Goal: Task Accomplishment & Management: Use online tool/utility

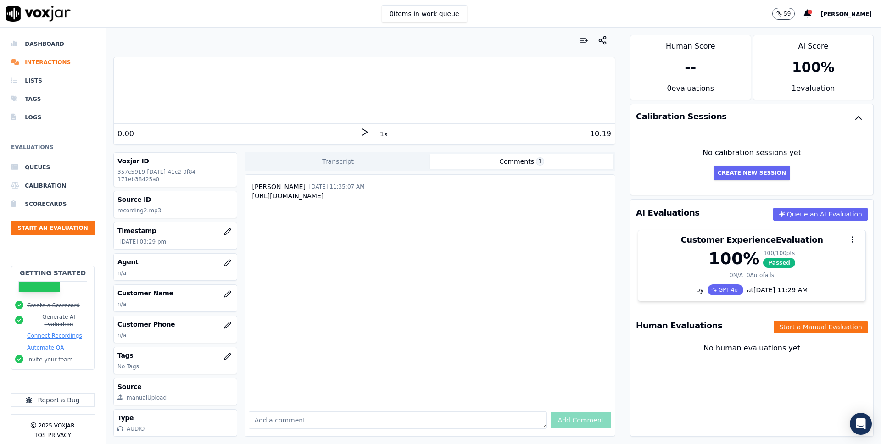
click at [542, 25] on div "0 items in work queue 59 Matthew Basnight" at bounding box center [440, 14] width 881 height 28
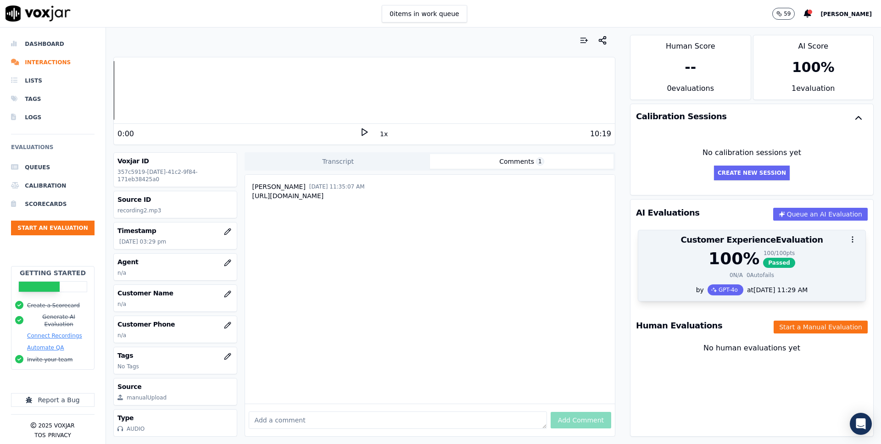
click at [805, 262] on div "100 % 100 / 100 pts Passed" at bounding box center [752, 259] width 216 height 18
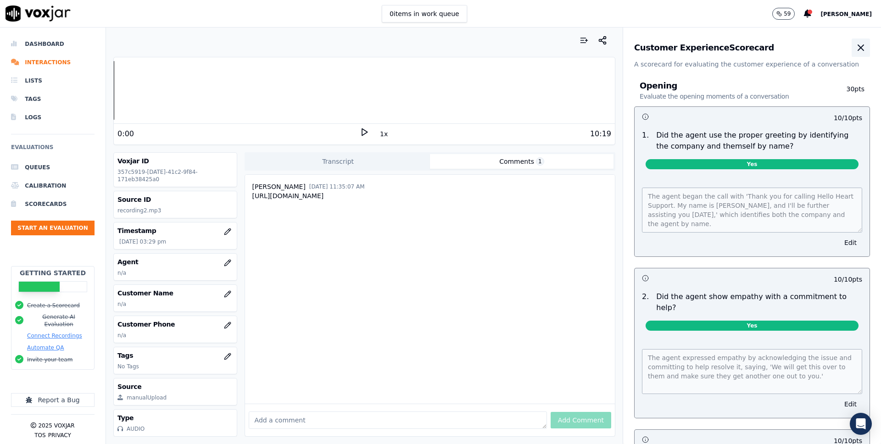
click at [865, 49] on icon "button" at bounding box center [861, 47] width 11 height 11
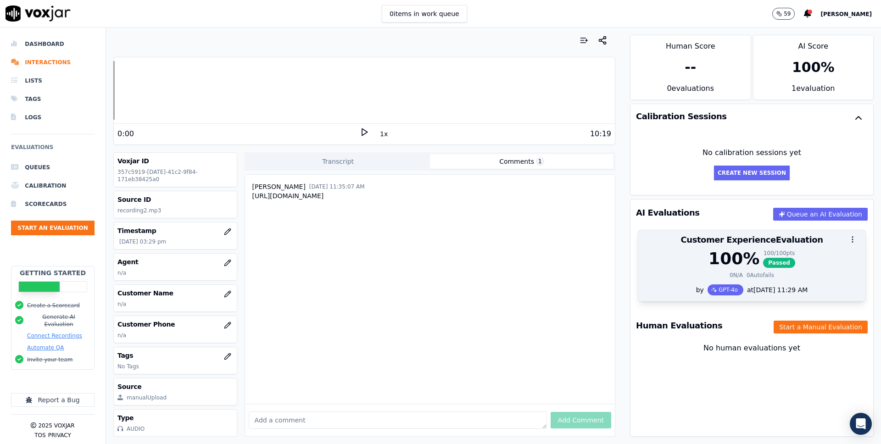
click at [850, 240] on icon "button" at bounding box center [853, 240] width 8 height 8
click at [815, 241] on div at bounding box center [752, 239] width 227 height 18
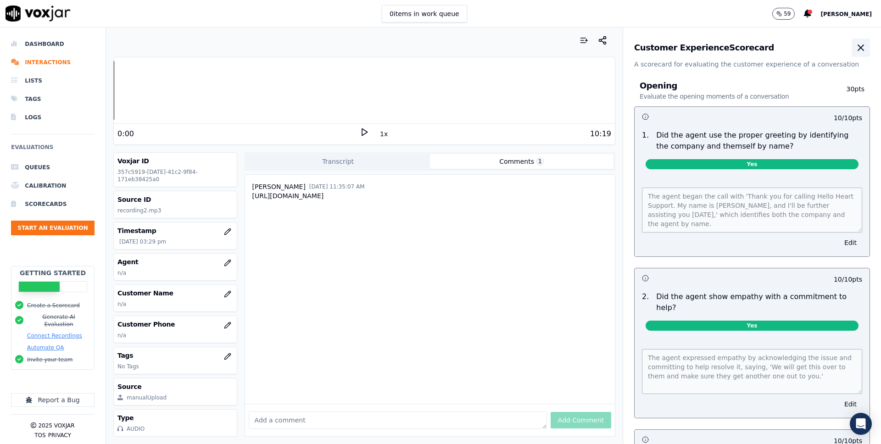
click at [866, 42] on icon "button" at bounding box center [861, 47] width 11 height 11
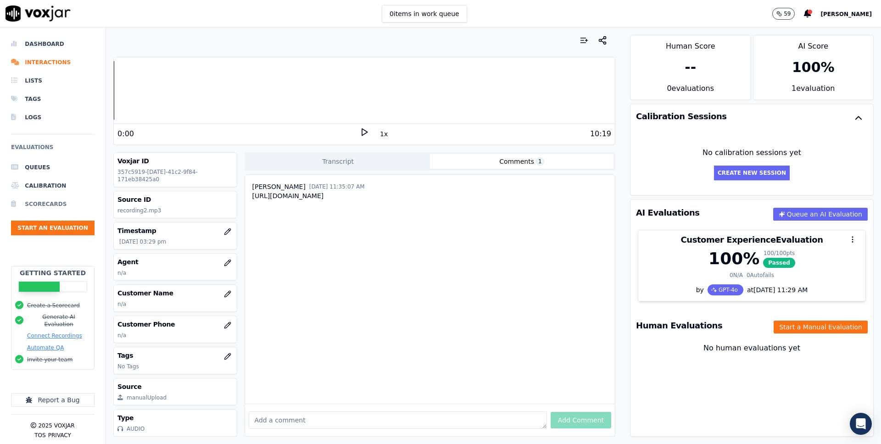
click at [54, 204] on li "Scorecards" at bounding box center [53, 204] width 84 height 18
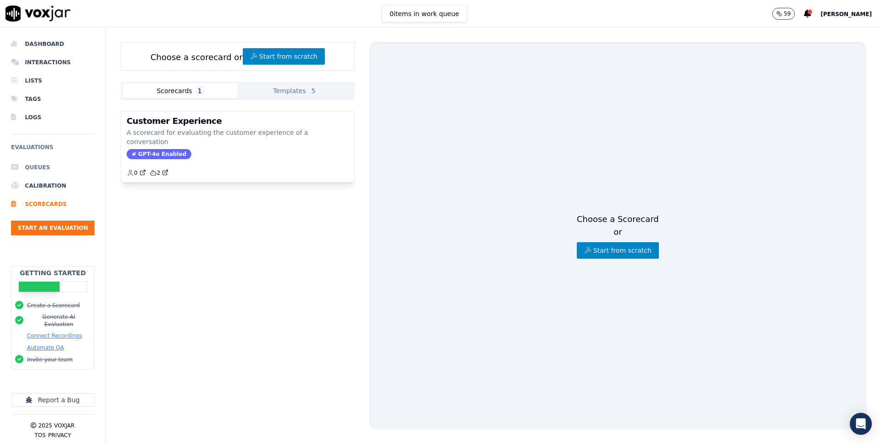
click at [47, 167] on li "Queues" at bounding box center [53, 167] width 84 height 18
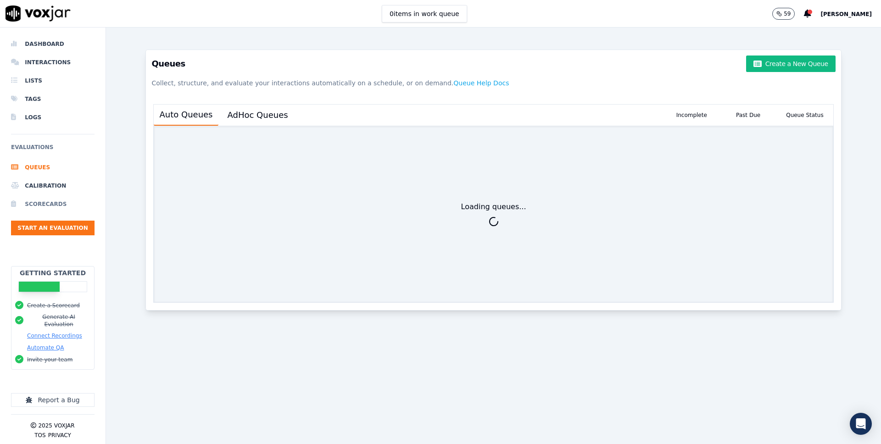
click at [65, 202] on li "Scorecards" at bounding box center [53, 204] width 84 height 18
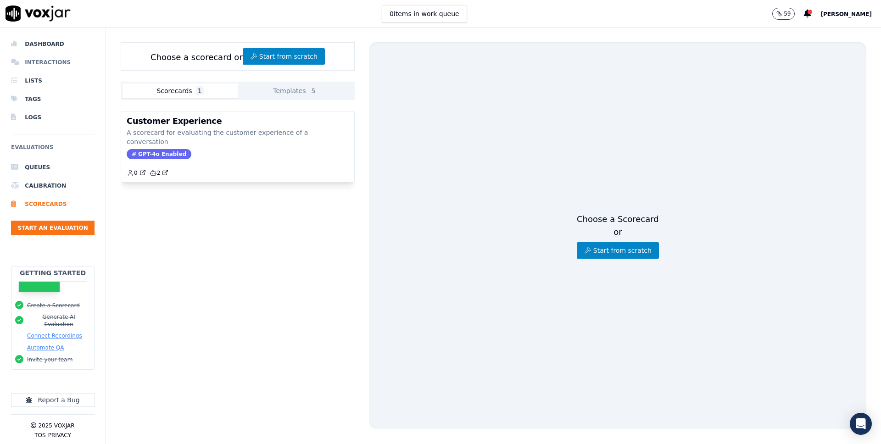
click at [69, 67] on li "Interactions" at bounding box center [53, 62] width 84 height 18
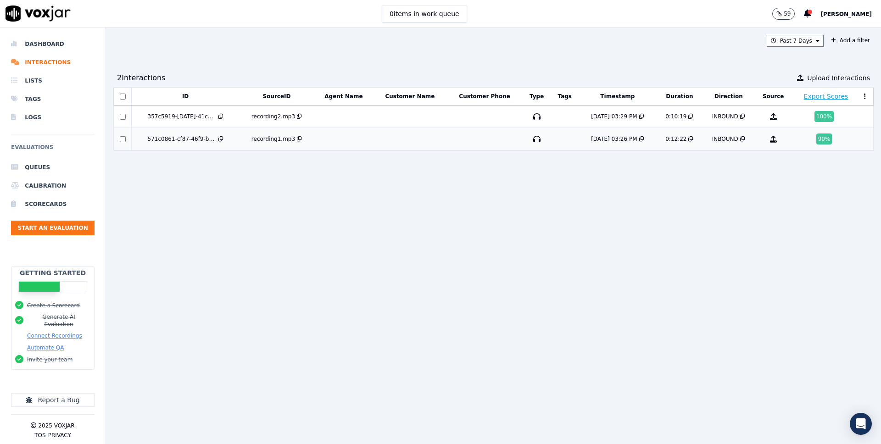
click at [395, 129] on td at bounding box center [409, 139] width 73 height 22
click at [39, 36] on li "Dashboard" at bounding box center [53, 44] width 84 height 18
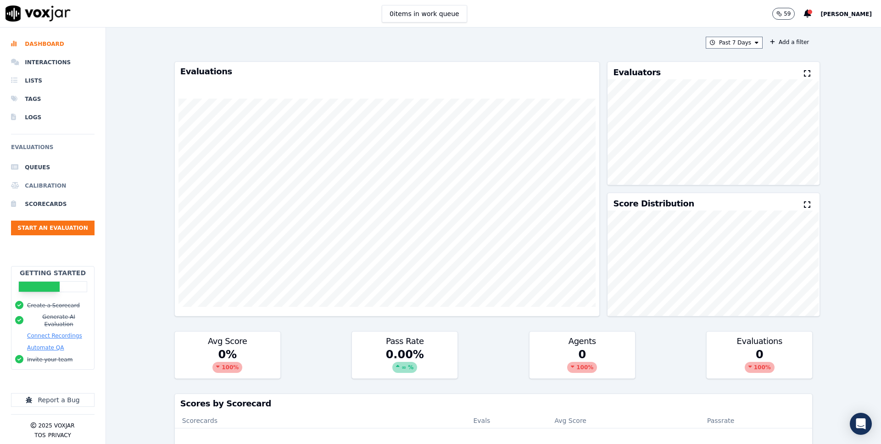
click at [53, 184] on li "Calibration" at bounding box center [53, 186] width 84 height 18
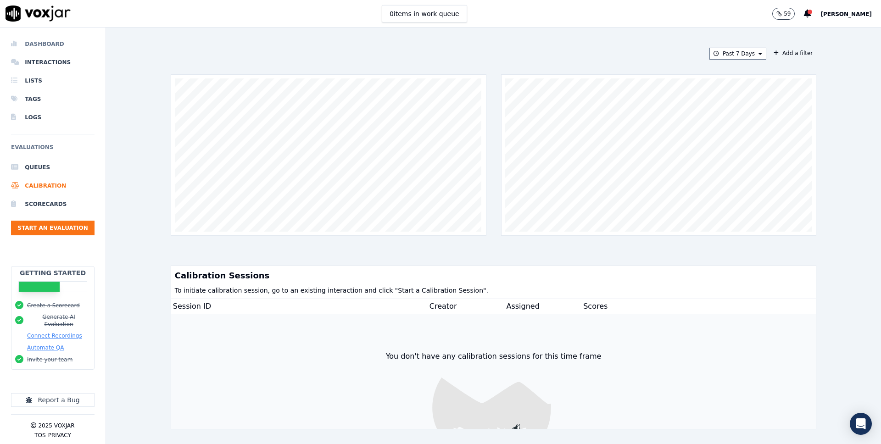
click at [40, 46] on li "Dashboard" at bounding box center [53, 44] width 84 height 18
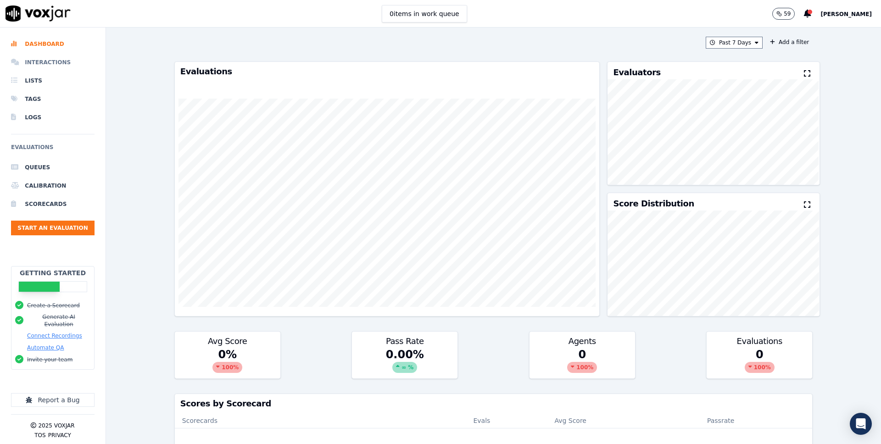
click at [43, 68] on li "Interactions" at bounding box center [53, 62] width 84 height 18
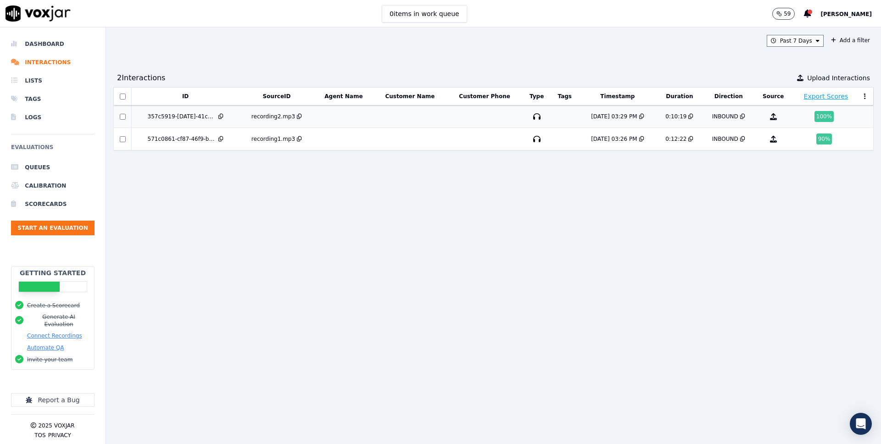
click at [331, 115] on td at bounding box center [343, 117] width 59 height 22
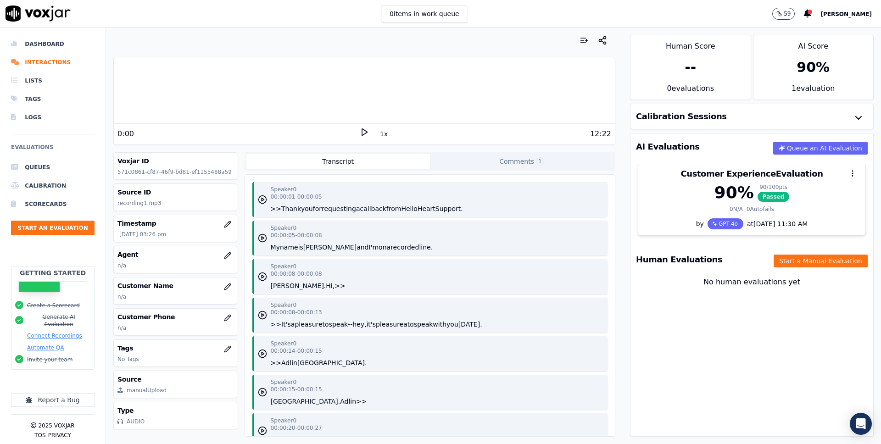
click at [716, 110] on div "Calibration Sessions" at bounding box center [752, 116] width 243 height 25
click at [863, 118] on icon "button" at bounding box center [858, 117] width 11 height 11
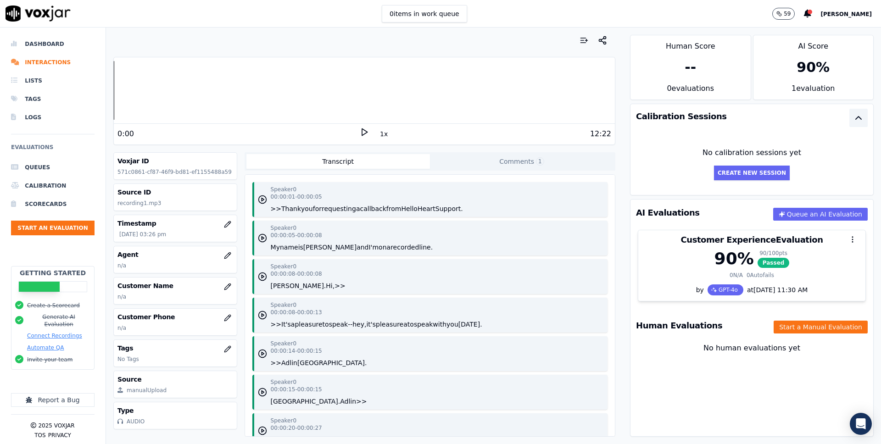
click at [863, 118] on icon "button" at bounding box center [858, 117] width 11 height 11
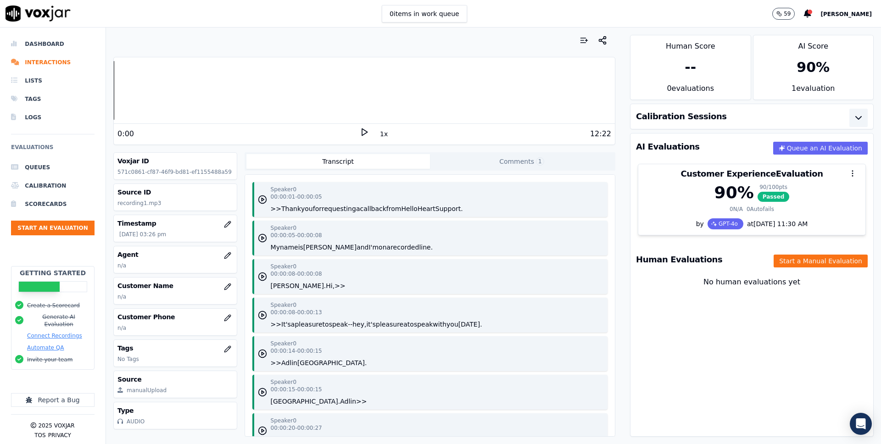
click at [223, 16] on div "0 items in work queue 59 Matthew Basnight" at bounding box center [440, 14] width 881 height 28
click at [784, 15] on p "59" at bounding box center [787, 13] width 7 height 7
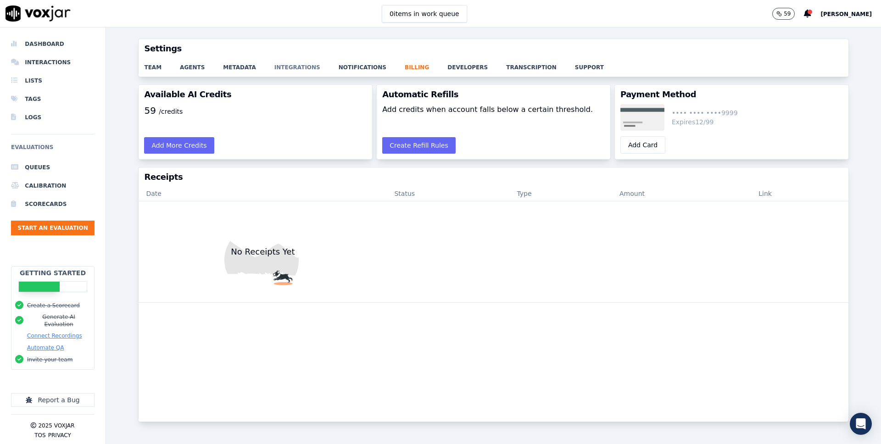
click at [292, 64] on link "integrations" at bounding box center [307, 64] width 64 height 13
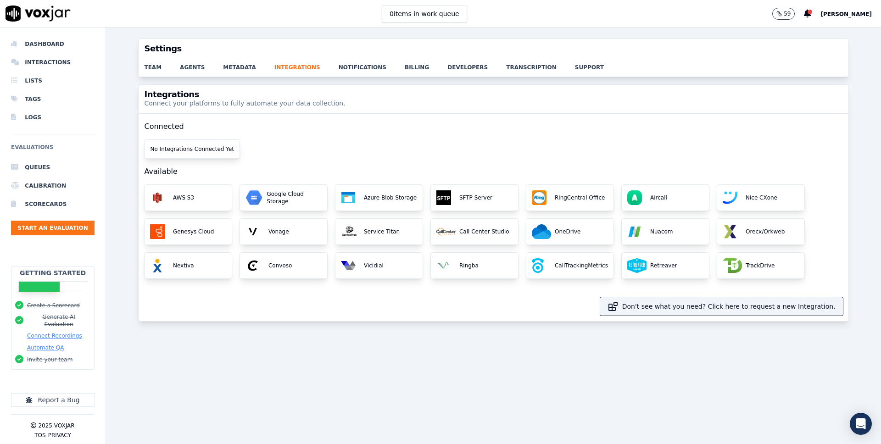
click at [519, 147] on div "Connected No Integrations Connected Yet Available AWS S3 Google Cloud Storage A…" at bounding box center [493, 215] width 699 height 202
click at [269, 191] on p "Google Cloud Storage" at bounding box center [292, 198] width 59 height 15
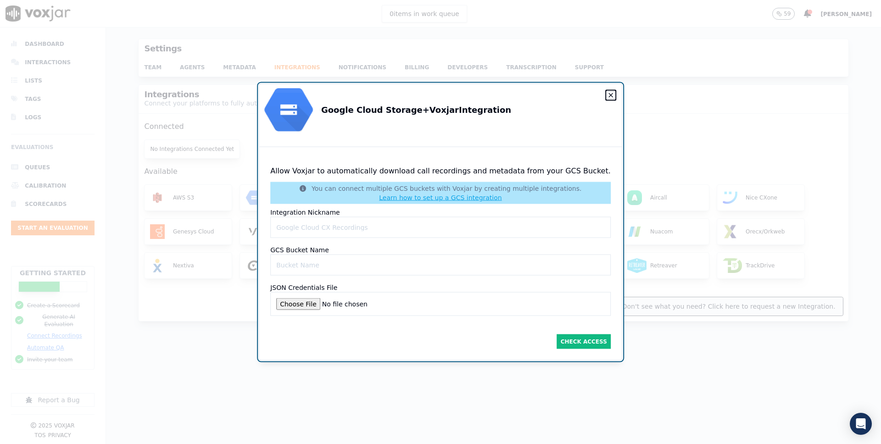
click at [609, 94] on icon "button" at bounding box center [611, 96] width 4 height 4
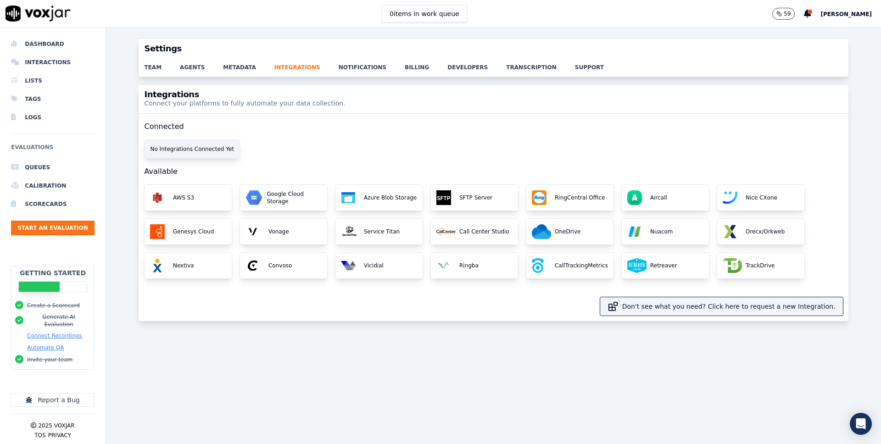
click at [225, 150] on div "No Integrations Connected Yet" at bounding box center [192, 149] width 95 height 18
click at [191, 191] on div "AWS S3" at bounding box center [188, 198] width 87 height 26
click at [202, 193] on div "AWS S3" at bounding box center [188, 198] width 87 height 26
click at [378, 155] on div "Connected No Integrations Connected Yet Available AWS S3 Google Cloud Storage A…" at bounding box center [493, 215] width 699 height 202
click at [350, 64] on link "notifications" at bounding box center [372, 64] width 66 height 13
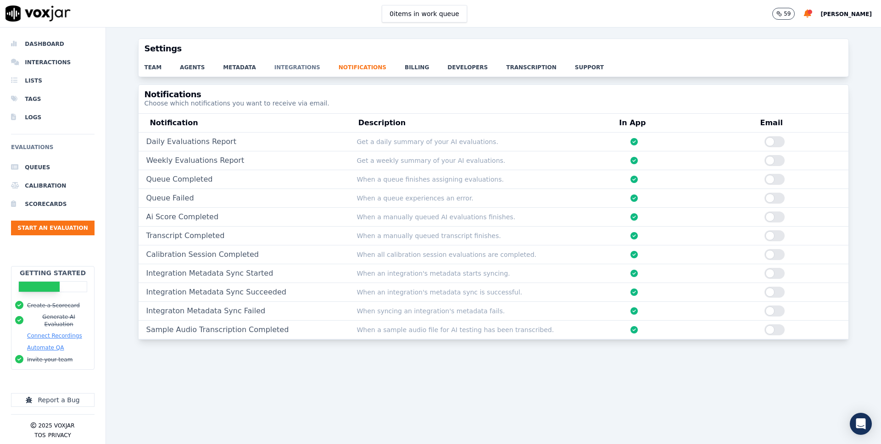
click at [311, 65] on link "integrations" at bounding box center [307, 64] width 64 height 13
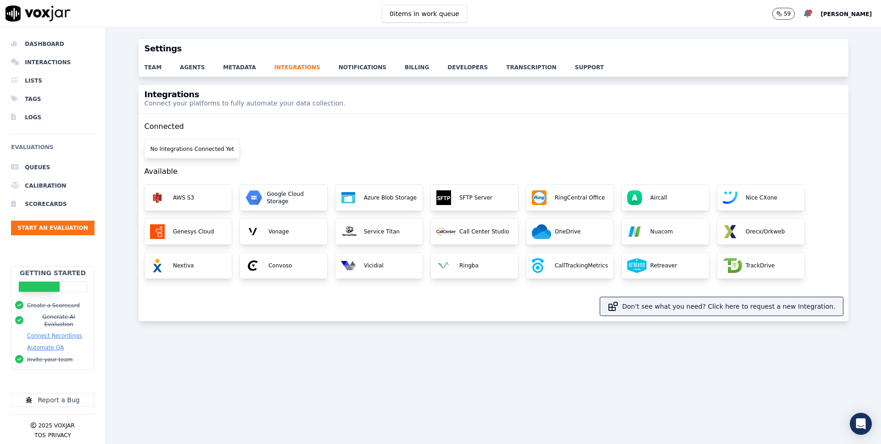
click at [804, 13] on icon at bounding box center [807, 14] width 7 height 8
click at [829, 17] on span "[PERSON_NAME]" at bounding box center [846, 14] width 51 height 6
click at [804, 16] on icon at bounding box center [807, 14] width 7 height 8
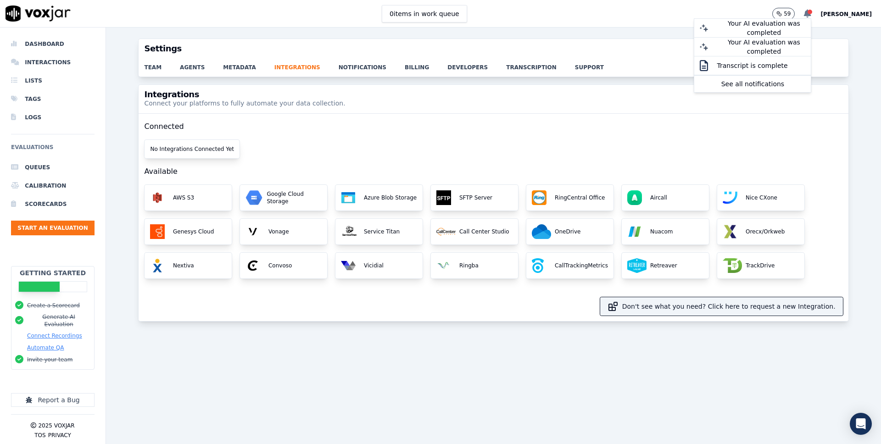
click at [804, 16] on icon at bounding box center [807, 14] width 7 height 8
click at [443, 105] on div "Integrations Connect your platforms to fully automate your data collection." at bounding box center [494, 99] width 710 height 28
click at [322, 124] on h2 "Connected" at bounding box center [493, 127] width 699 height 26
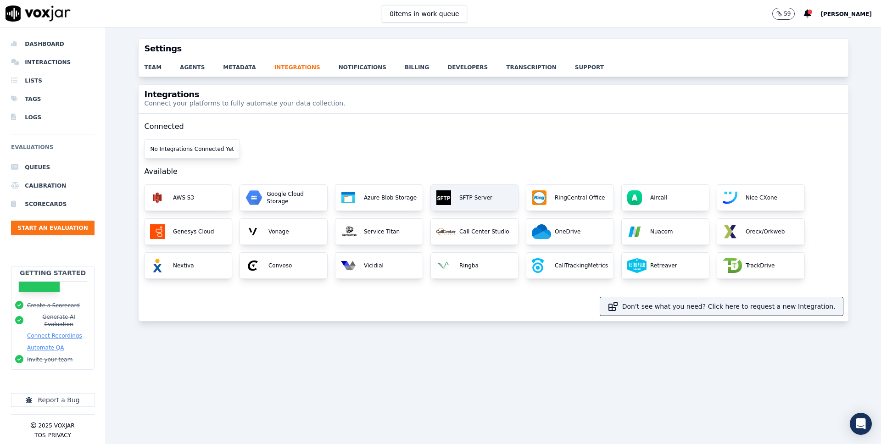
click at [457, 195] on p "SFTP Server" at bounding box center [474, 197] width 37 height 7
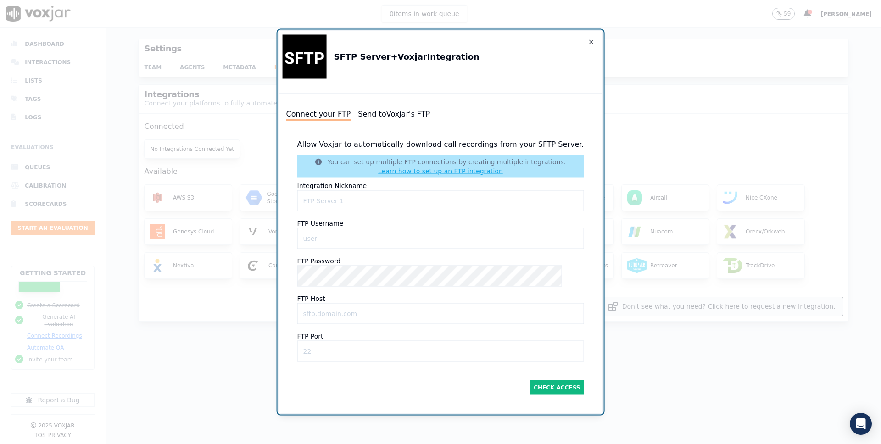
click at [415, 112] on button "Send to Voxjar 's FTP" at bounding box center [394, 114] width 72 height 11
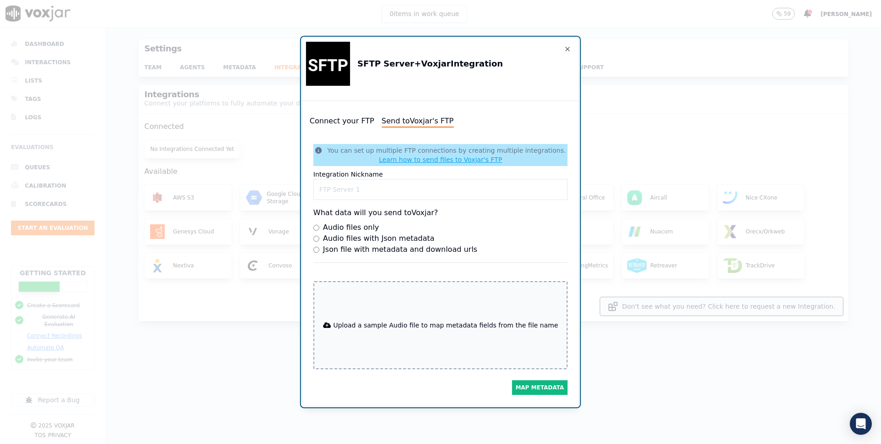
click at [347, 122] on button "Connect your FTP" at bounding box center [342, 121] width 65 height 11
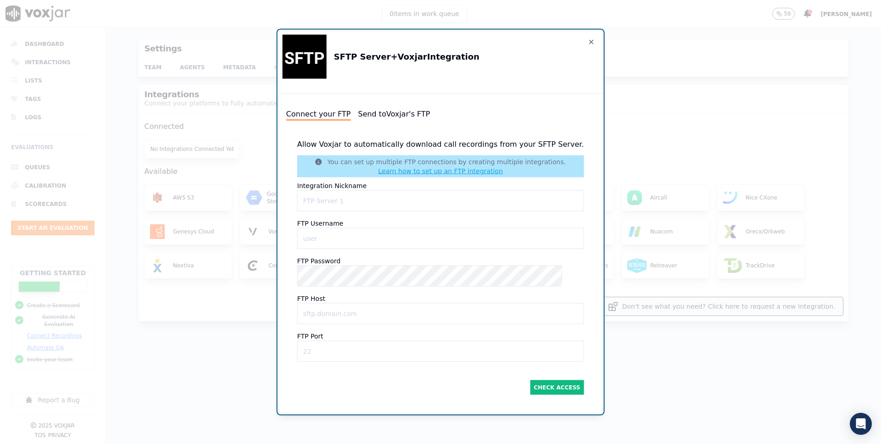
click at [409, 114] on button "Send to Voxjar 's FTP" at bounding box center [394, 114] width 72 height 11
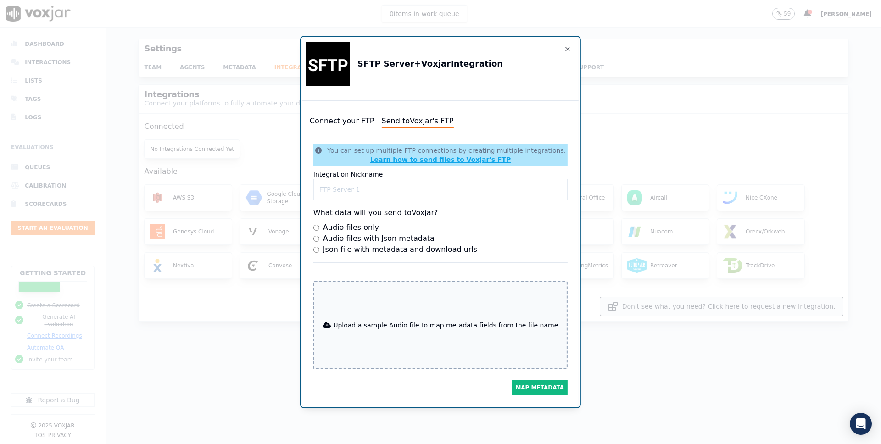
click at [488, 161] on link "Learn how to send files to Voxjar's FTP" at bounding box center [440, 159] width 141 height 7
click at [564, 52] on icon "button" at bounding box center [567, 48] width 7 height 7
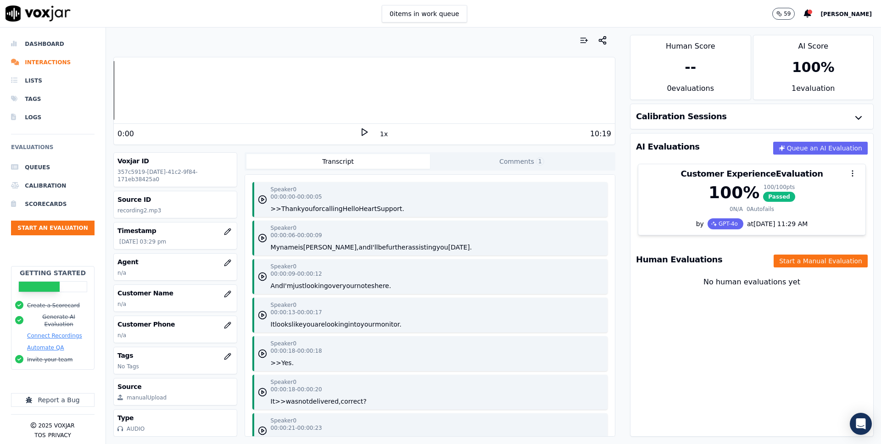
click at [723, 123] on div "Calibration Sessions" at bounding box center [752, 116] width 243 height 25
click at [703, 116] on h3 "Calibration Sessions" at bounding box center [681, 116] width 91 height 8
click at [858, 124] on button "button" at bounding box center [859, 118] width 18 height 18
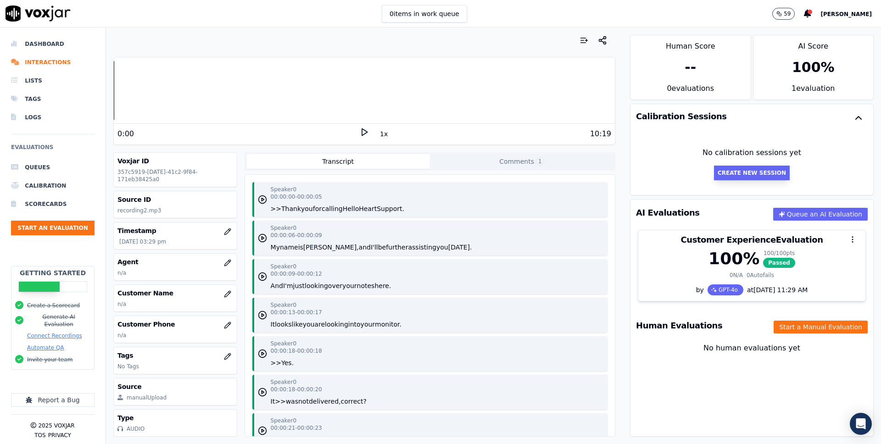
click at [763, 174] on button "Create New Session" at bounding box center [752, 173] width 76 height 15
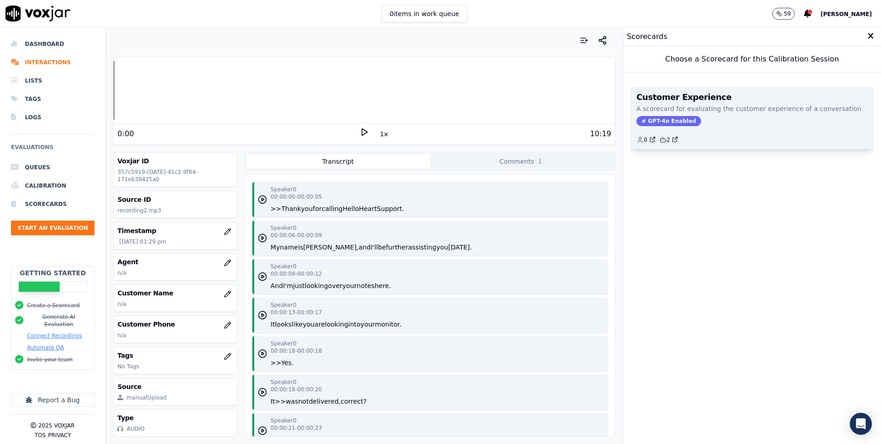
click at [739, 123] on div "GPT-4o Enabled" at bounding box center [752, 121] width 231 height 10
click at [716, 94] on h3 "Customer Experience" at bounding box center [752, 97] width 231 height 8
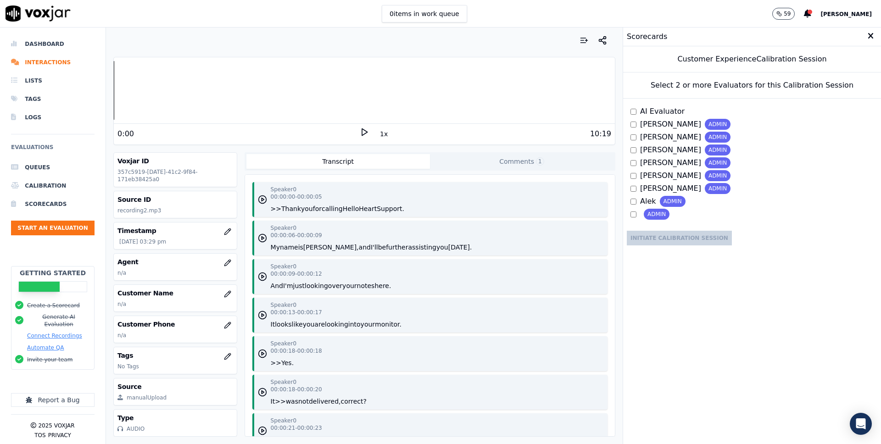
click at [647, 111] on span "AI Evaluator" at bounding box center [662, 111] width 45 height 11
click at [870, 36] on icon at bounding box center [871, 36] width 6 height 8
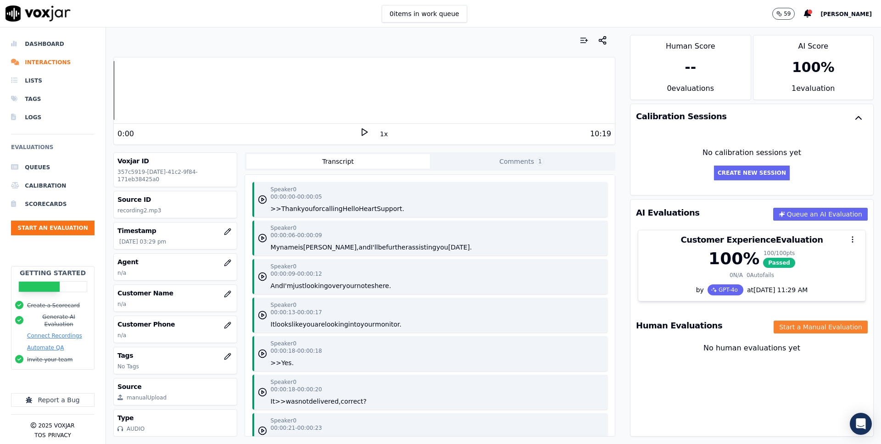
click at [803, 330] on button "Start a Manual Evaluation" at bounding box center [821, 327] width 94 height 13
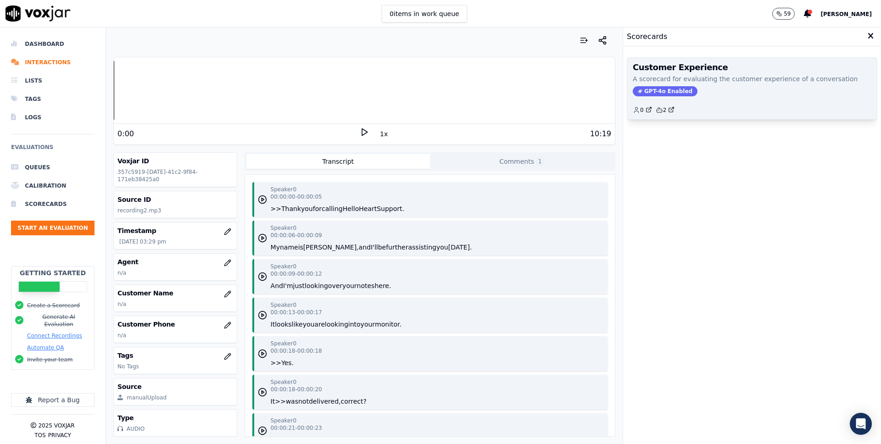
click at [735, 79] on p "A scorecard for evaluating the customer experience of a conversation" at bounding box center [752, 78] width 239 height 9
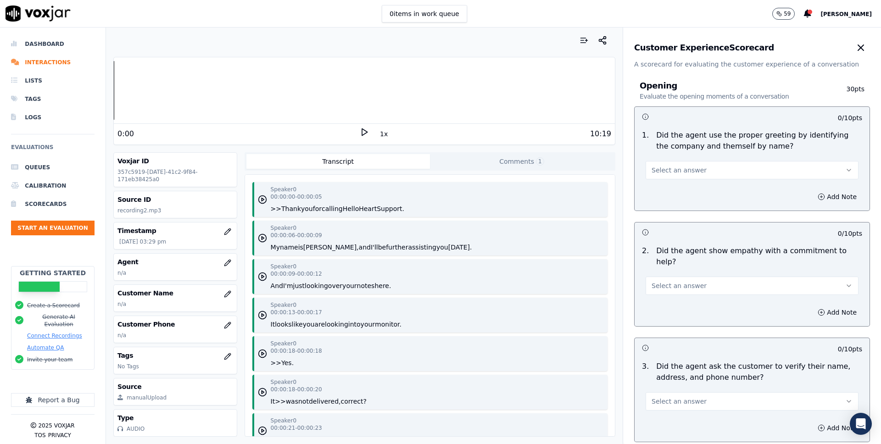
click at [737, 173] on button "Select an answer" at bounding box center [752, 170] width 213 height 18
click at [732, 196] on div "Yes" at bounding box center [752, 191] width 208 height 15
click at [740, 277] on button "Select an answer" at bounding box center [752, 286] width 213 height 18
click at [724, 297] on div "Yes" at bounding box center [752, 295] width 208 height 15
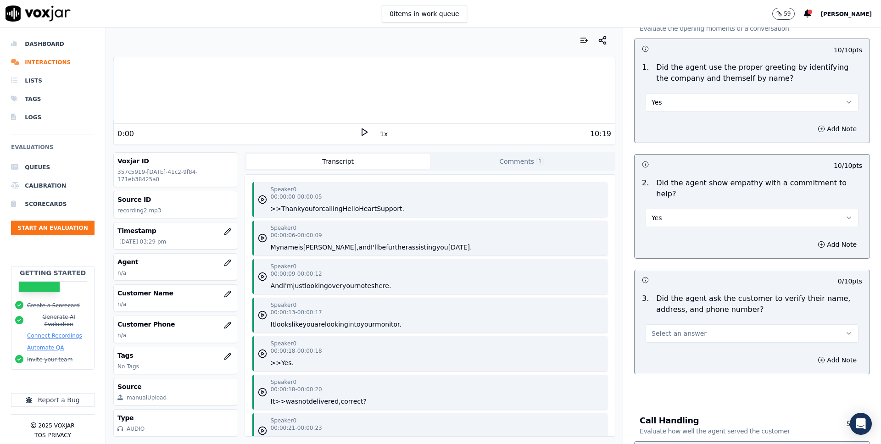
scroll to position [96, 0]
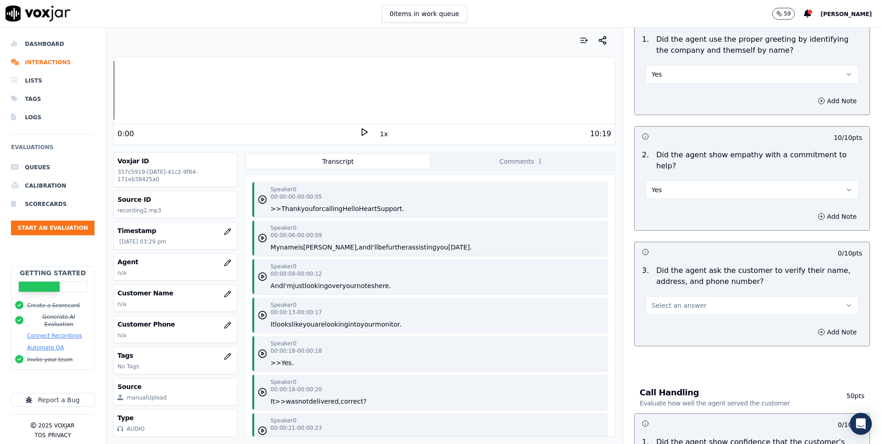
click at [727, 301] on button "Select an answer" at bounding box center [752, 306] width 213 height 18
click at [725, 321] on div "Yes" at bounding box center [752, 315] width 208 height 15
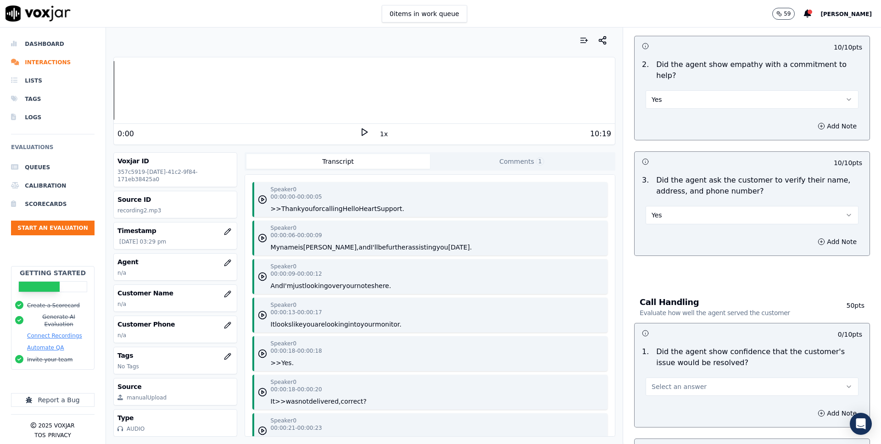
click at [721, 378] on button "Select an answer" at bounding box center [752, 387] width 213 height 18
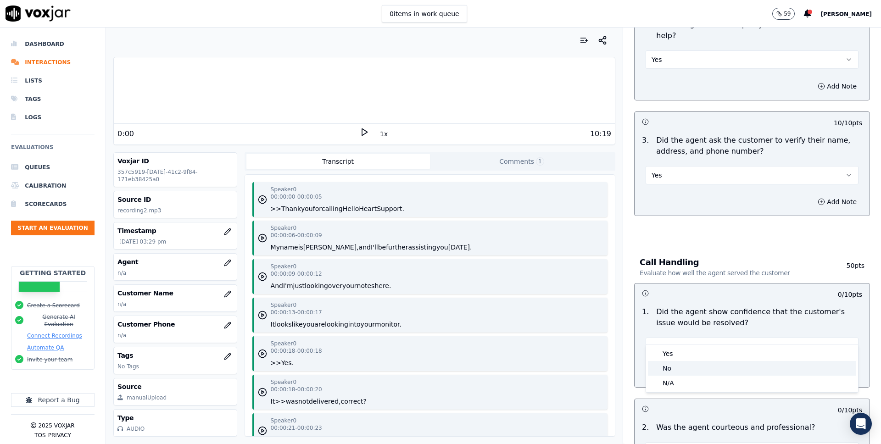
scroll to position [229, 0]
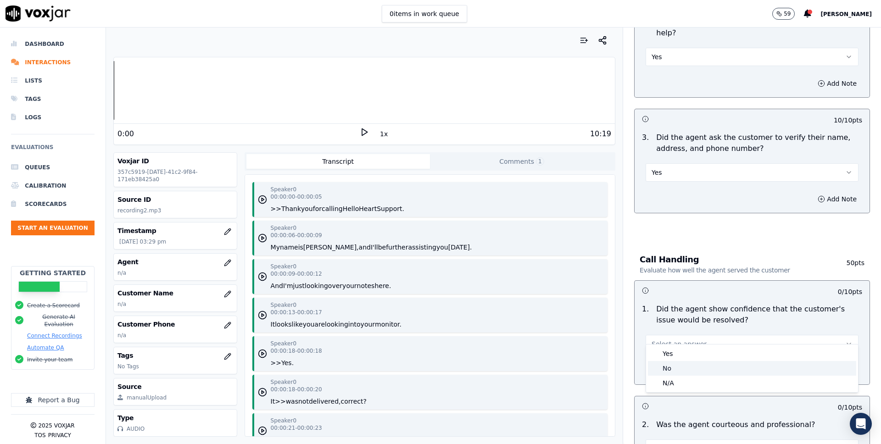
click at [721, 372] on div "No" at bounding box center [752, 368] width 208 height 15
click at [719, 335] on button "No" at bounding box center [752, 344] width 213 height 18
click at [700, 359] on div "Yes" at bounding box center [752, 354] width 208 height 15
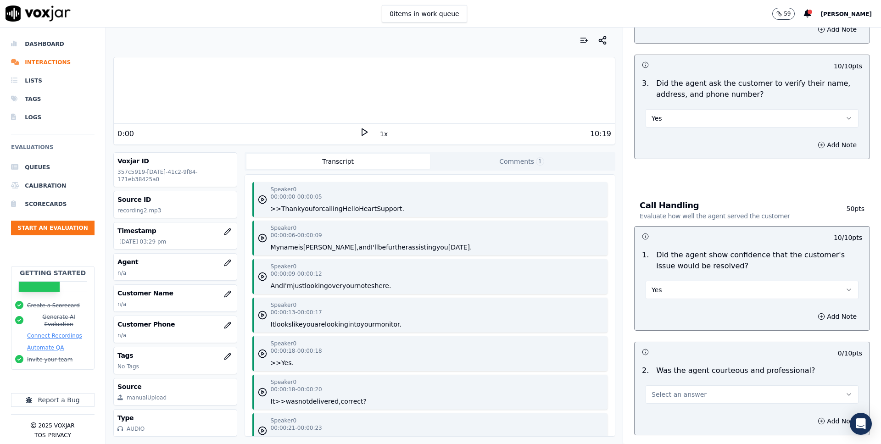
scroll to position [289, 0]
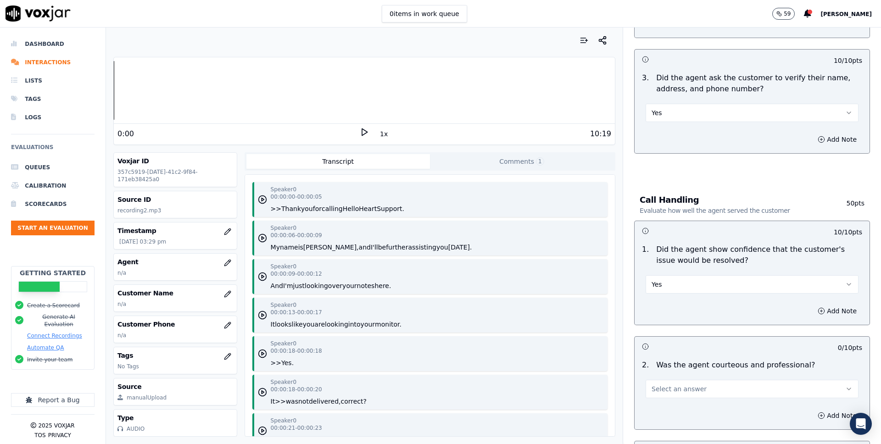
click at [690, 380] on button "Select an answer" at bounding box center [752, 389] width 213 height 18
click at [689, 399] on div "Yes" at bounding box center [752, 399] width 208 height 15
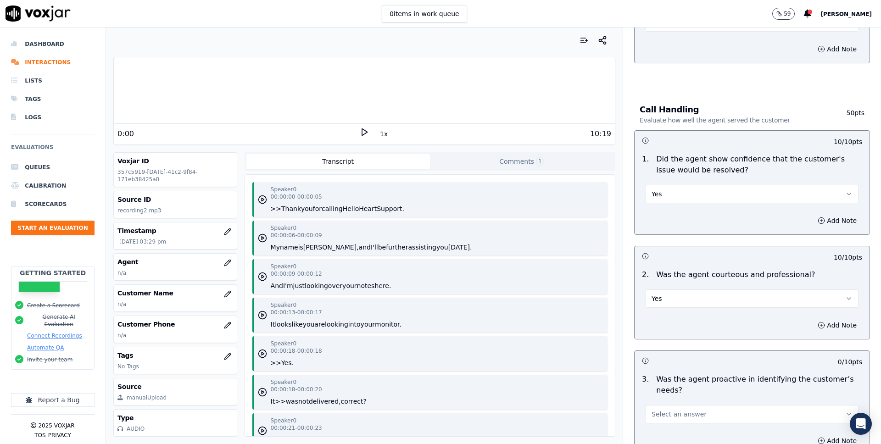
scroll to position [421, 0]
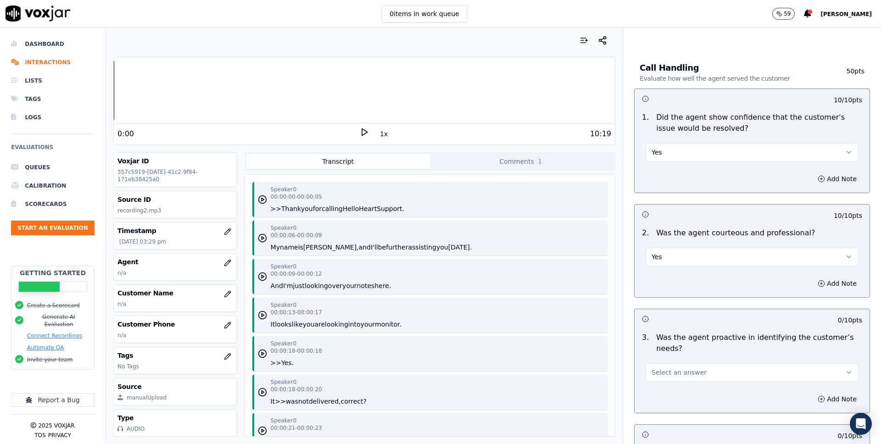
click at [685, 368] on span "Select an answer" at bounding box center [679, 372] width 55 height 9
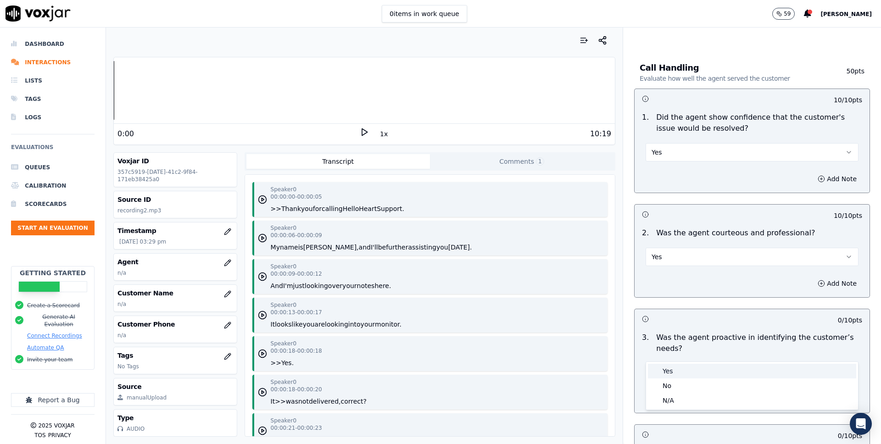
click at [680, 368] on div "Yes" at bounding box center [752, 371] width 208 height 15
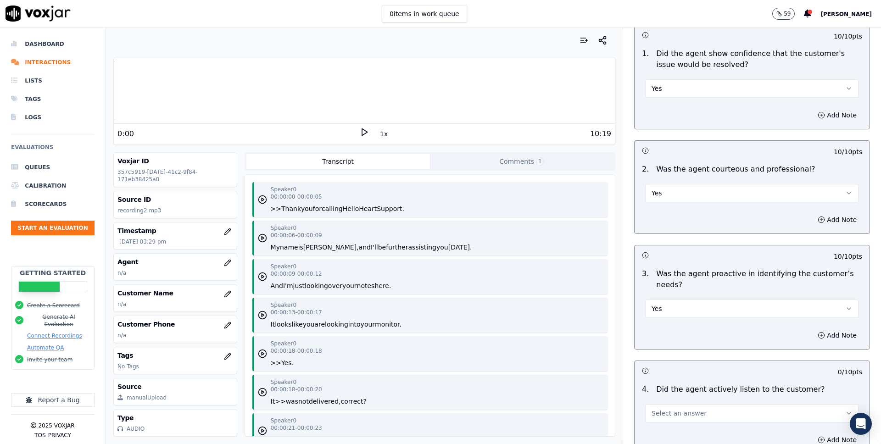
scroll to position [515, 0]
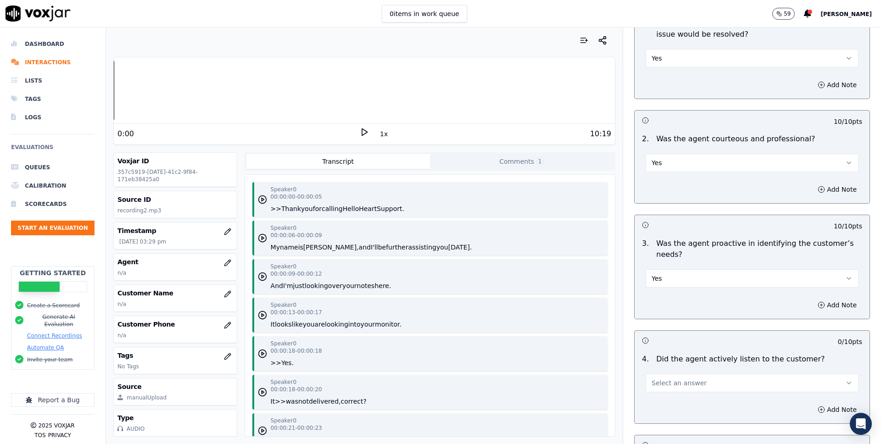
click at [687, 374] on button "Select an answer" at bounding box center [752, 383] width 213 height 18
click at [679, 384] on div "Yes" at bounding box center [752, 382] width 208 height 15
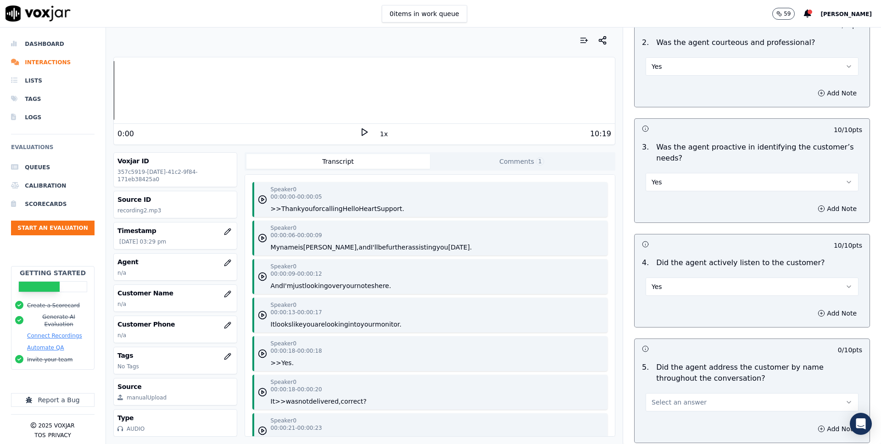
scroll to position [623, 0]
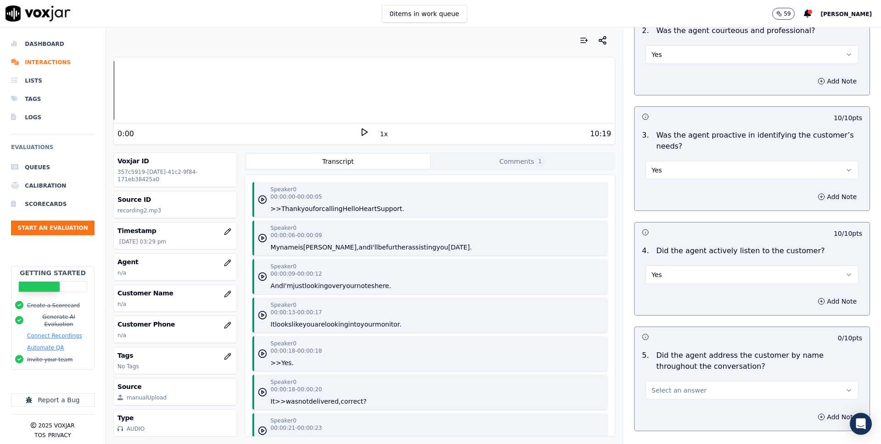
click at [685, 386] on span "Select an answer" at bounding box center [679, 390] width 55 height 9
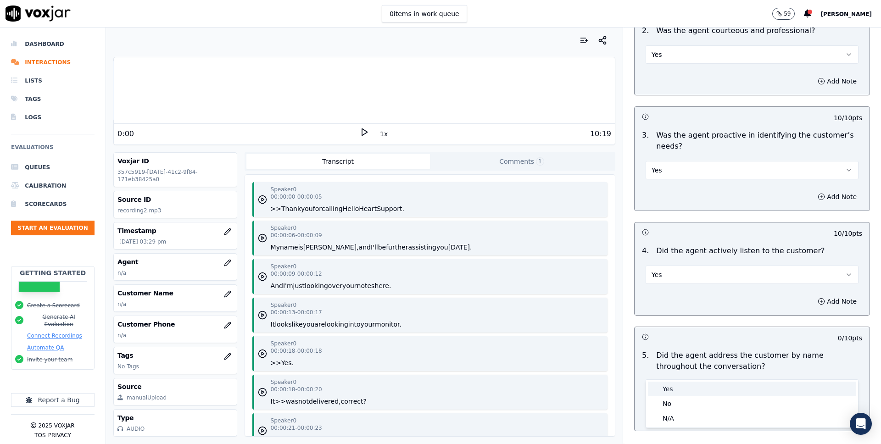
click at [667, 384] on div "Yes" at bounding box center [752, 389] width 208 height 15
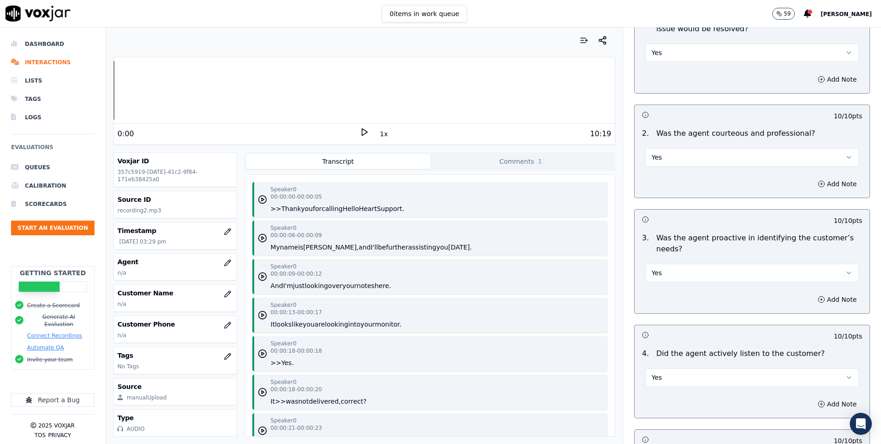
scroll to position [920, 0]
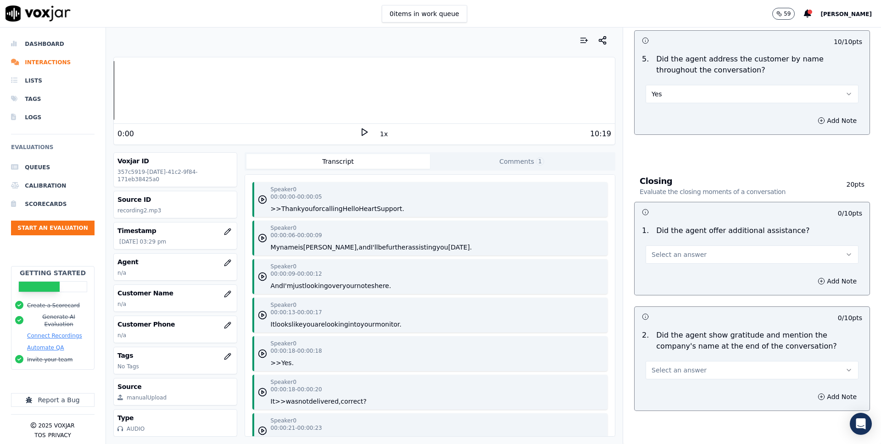
click at [699, 246] on button "Select an answer" at bounding box center [752, 255] width 213 height 18
click at [699, 262] on div "No" at bounding box center [752, 268] width 208 height 15
click at [709, 246] on button "No" at bounding box center [752, 255] width 213 height 18
click at [707, 248] on div "Yes" at bounding box center [752, 253] width 208 height 15
click at [699, 361] on button "Select an answer" at bounding box center [752, 370] width 213 height 18
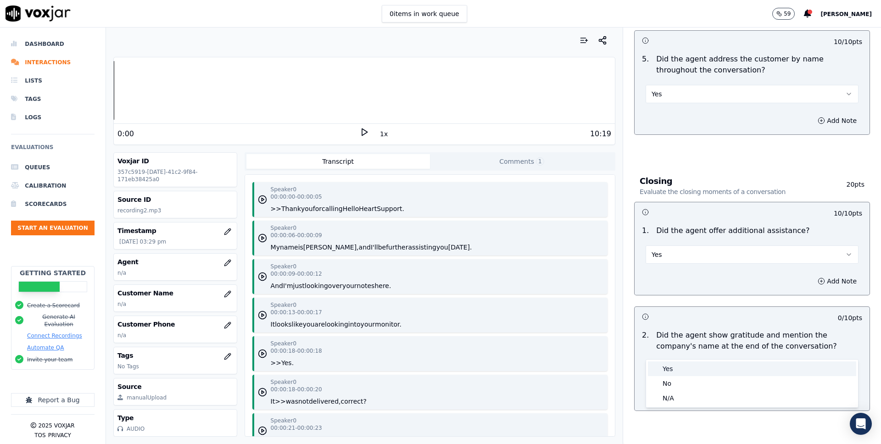
click at [687, 363] on div "Yes" at bounding box center [752, 369] width 208 height 15
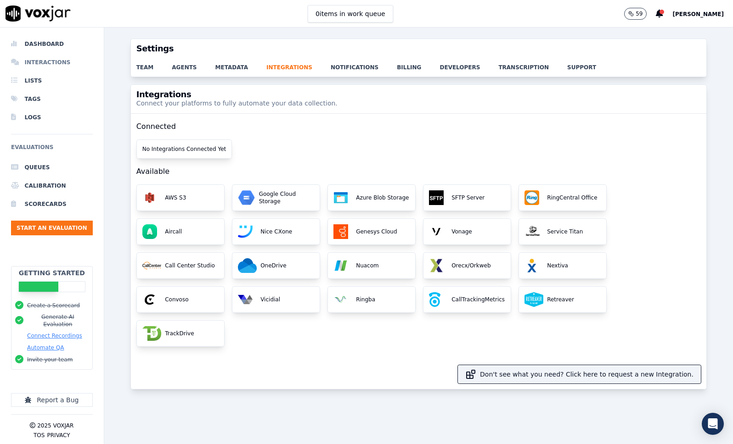
click at [53, 62] on li "Interactions" at bounding box center [52, 62] width 82 height 18
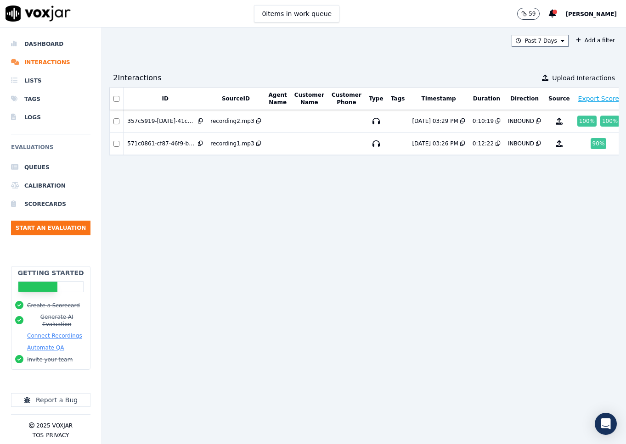
click at [497, 180] on div "ID SourceID Agent Name Customer Name Customer Phone Type Tags Timestamp Duratio…" at bounding box center [363, 262] width 509 height 350
click at [606, 161] on div "ID SourceID Agent Name Customer Name Customer Phone Type Tags Timestamp Duratio…" at bounding box center [363, 262] width 509 height 350
